Goal: Check status

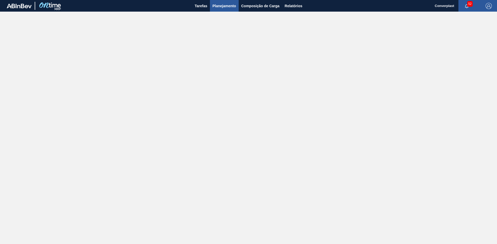
click at [224, 9] on span "Planejamento" at bounding box center [224, 6] width 24 height 6
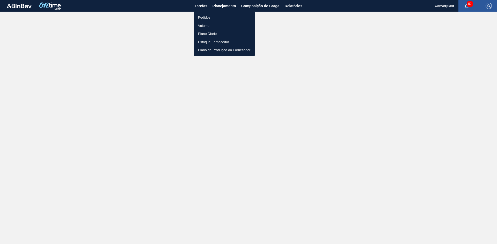
click at [220, 20] on li "Pedidos" at bounding box center [224, 17] width 61 height 8
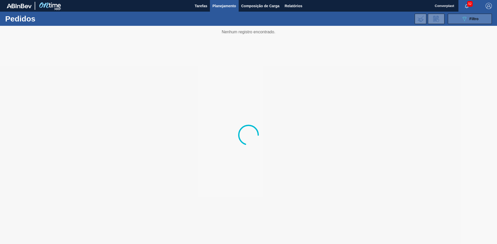
click at [474, 22] on div "089F7B8B-B2A5-4AFE-B5C0-19BA573D28AC Filtro" at bounding box center [469, 19] width 17 height 6
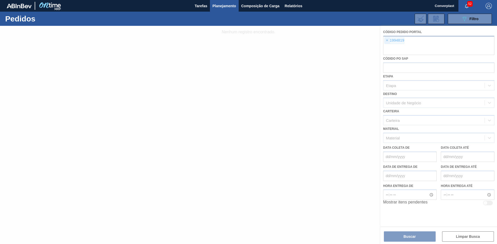
click at [388, 41] on span "×" at bounding box center [386, 41] width 5 height 6
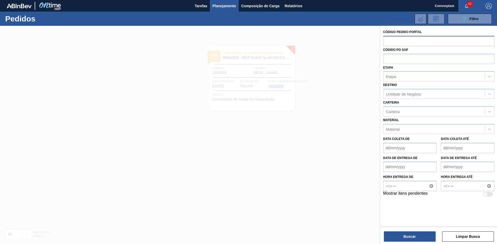
paste input "1994819"
type input "1994819"
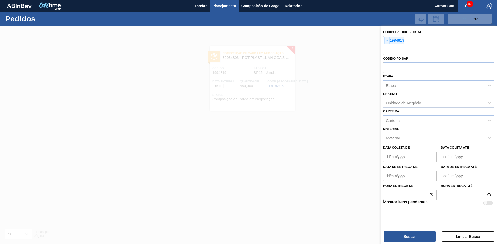
click at [411, 242] on div "Código Pedido Portal × 1994819 Códido PO SAP Etapa Etapa Destino Unidade de Neg…" at bounding box center [438, 136] width 116 height 220
click at [410, 237] on button "Buscar" at bounding box center [410, 237] width 52 height 10
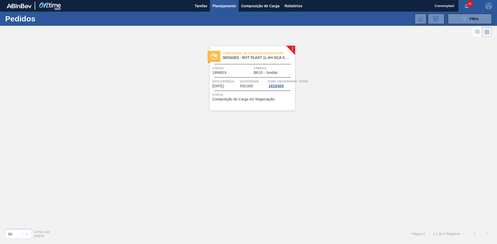
click at [268, 74] on span "BR15 - Jundiaí" at bounding box center [265, 73] width 24 height 4
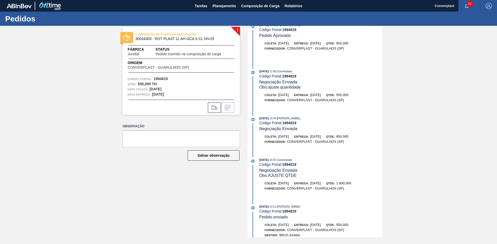
scroll to position [82, 0]
